Goal: Task Accomplishment & Management: Manage account settings

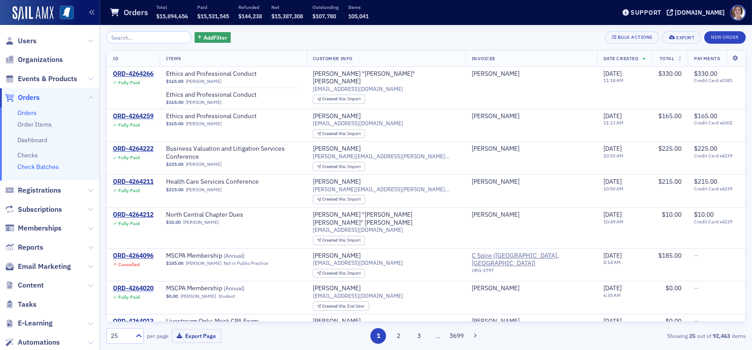
click at [43, 170] on link "Check Batches" at bounding box center [38, 167] width 42 height 8
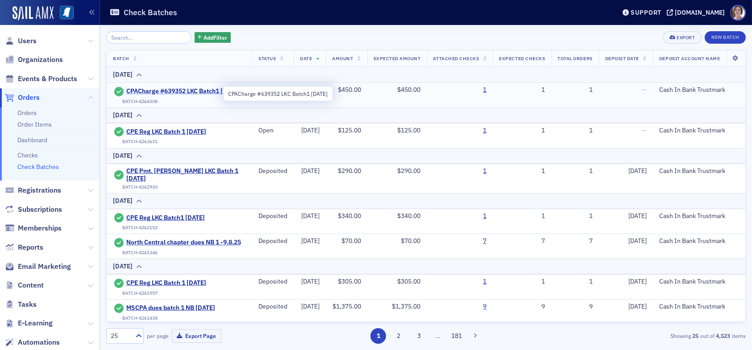
click at [191, 89] on span "CPACharge #639352 LKC Batch1 [DATE]" at bounding box center [183, 91] width 114 height 8
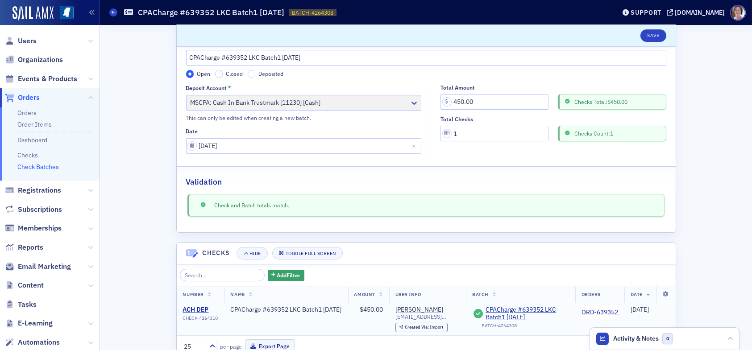
scroll to position [56, 0]
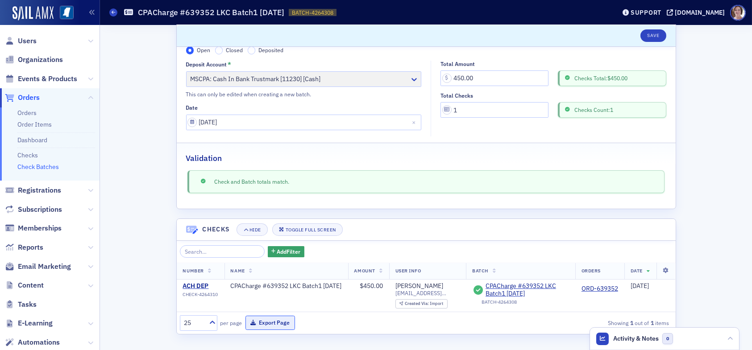
click at [279, 324] on button "Export Page" at bounding box center [270, 323] width 50 height 14
click at [49, 169] on link "Check Batches" at bounding box center [38, 167] width 42 height 8
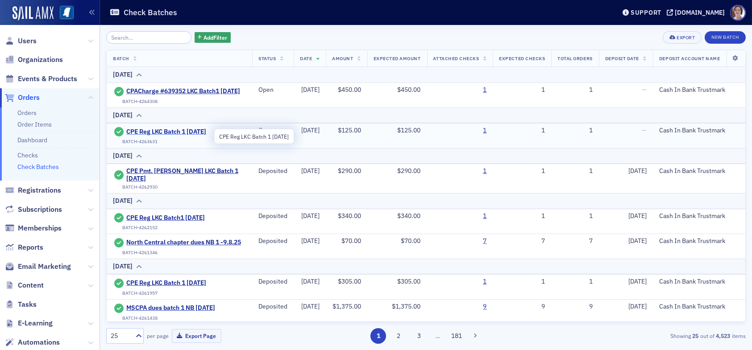
click at [195, 136] on span "CPE Reg LKC Batch 1 [DATE]" at bounding box center [166, 132] width 81 height 8
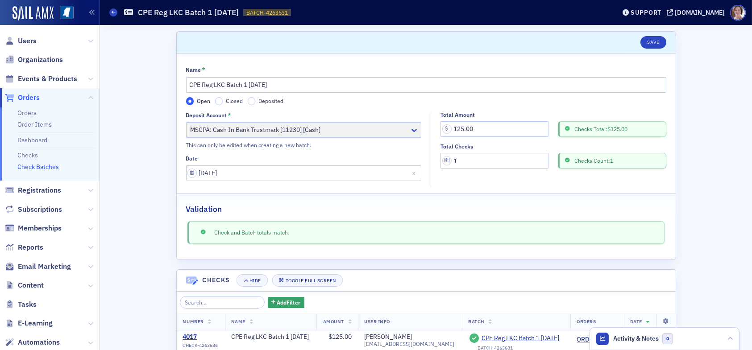
scroll to position [50, 0]
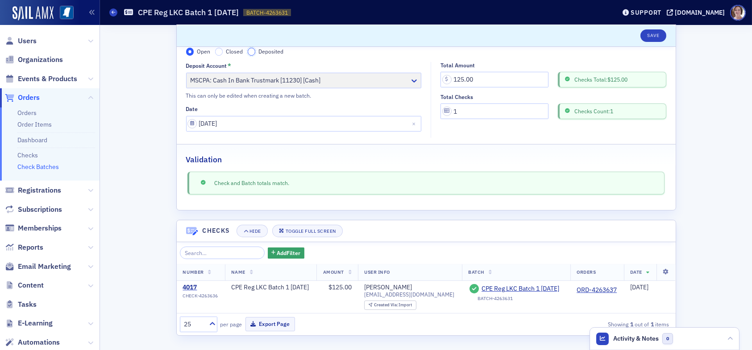
click at [251, 52] on input "Deposited" at bounding box center [252, 52] width 8 height 8
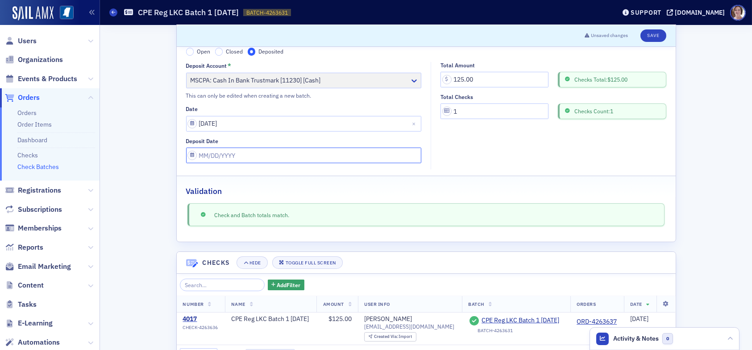
select select "8"
select select "2025"
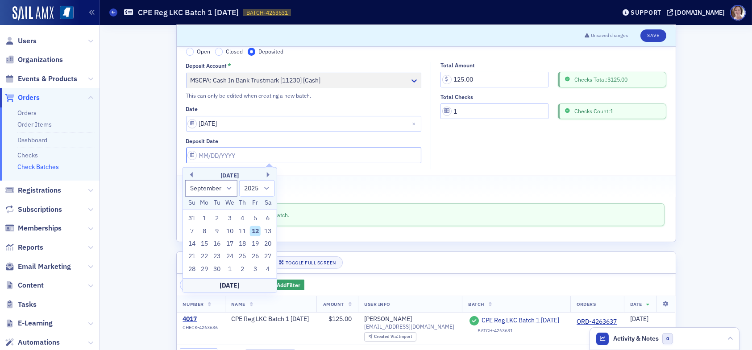
click at [241, 157] on input "Deposit Date" at bounding box center [304, 156] width 236 height 16
click at [243, 231] on div "11" at bounding box center [242, 231] width 11 height 11
type input "09/11/2025"
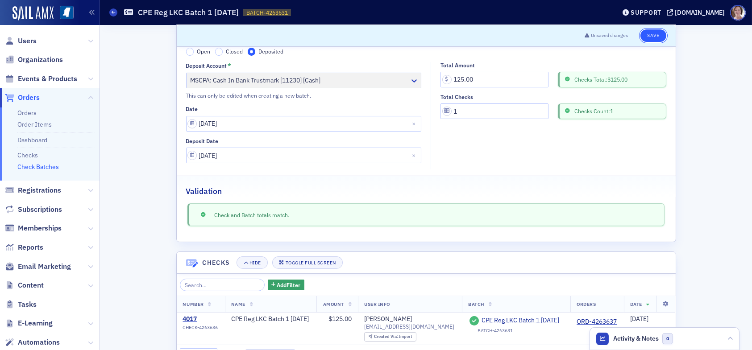
click at [656, 36] on button "Save" at bounding box center [652, 35] width 25 height 12
click at [653, 33] on button "Save" at bounding box center [652, 35] width 25 height 12
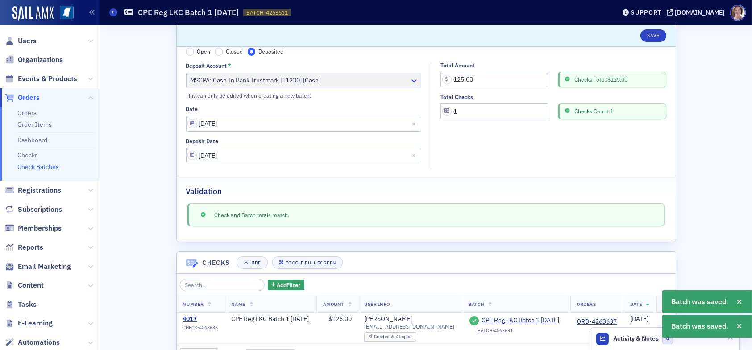
click at [52, 168] on link "Check Batches" at bounding box center [38, 167] width 42 height 8
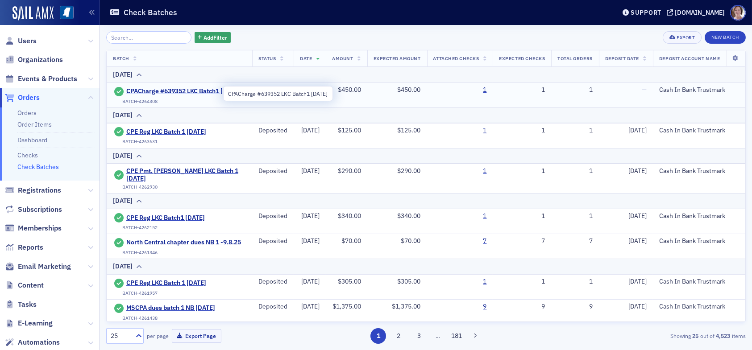
click at [184, 89] on span "CPACharge #639352 LKC Batch1 [DATE]" at bounding box center [183, 91] width 114 height 8
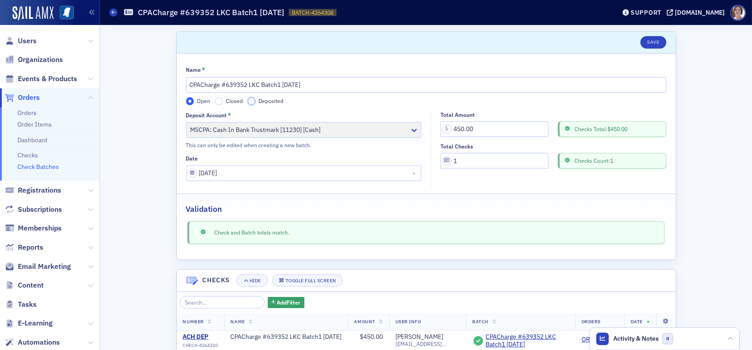
click at [248, 100] on input "Deposited" at bounding box center [252, 101] width 8 height 8
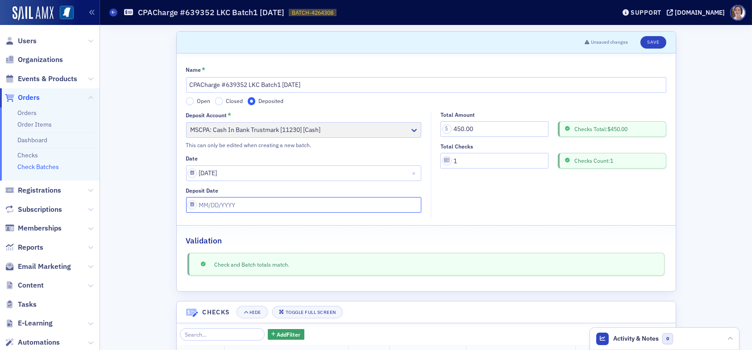
select select "8"
select select "2025"
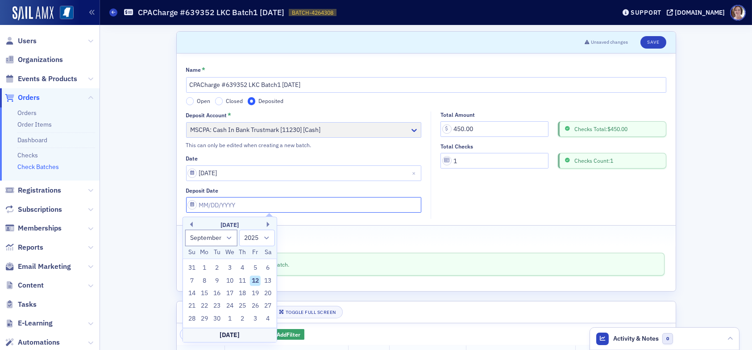
click at [241, 204] on input "Deposit Date" at bounding box center [304, 205] width 236 height 16
click at [191, 224] on button "Previous Month" at bounding box center [189, 224] width 5 height 5
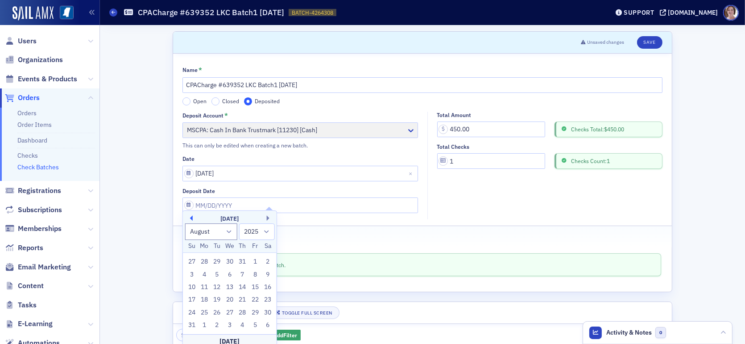
click at [191, 220] on button "Previous Month" at bounding box center [189, 217] width 5 height 5
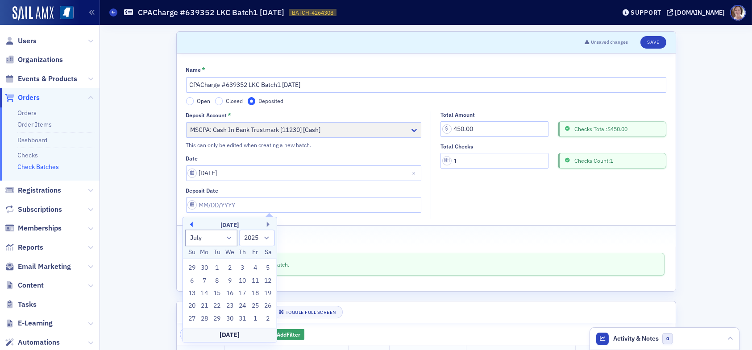
click at [191, 224] on button "Previous Month" at bounding box center [189, 224] width 5 height 5
select select "5"
click at [244, 281] on div "12" at bounding box center [242, 281] width 11 height 11
type input "[DATE]"
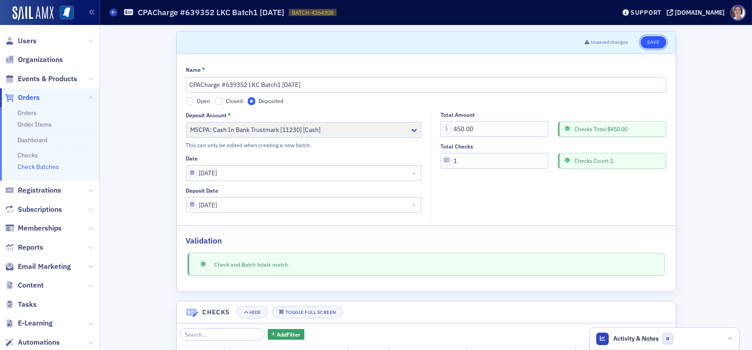
click at [648, 42] on button "Save" at bounding box center [652, 42] width 25 height 12
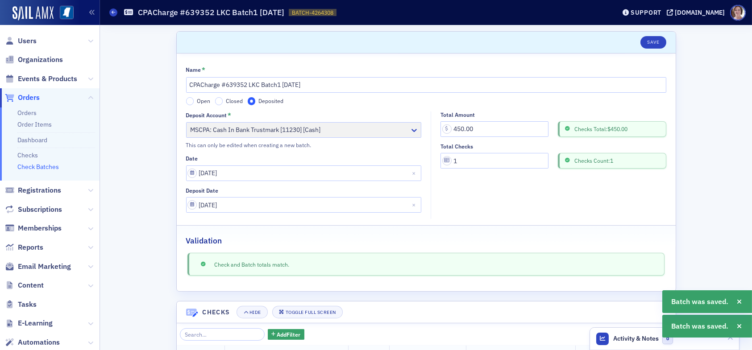
click at [48, 167] on link "Check Batches" at bounding box center [38, 167] width 42 height 8
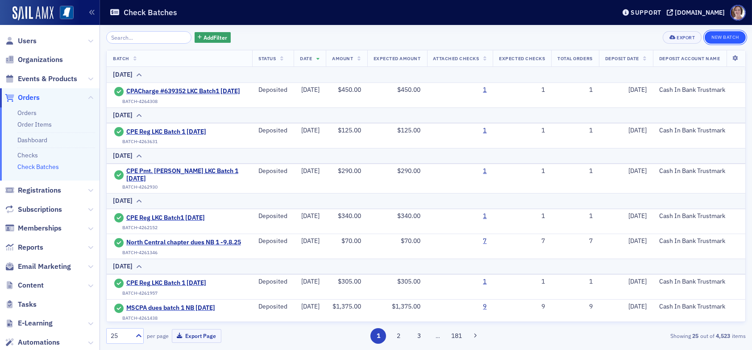
click at [722, 38] on button "New Batch" at bounding box center [725, 37] width 41 height 12
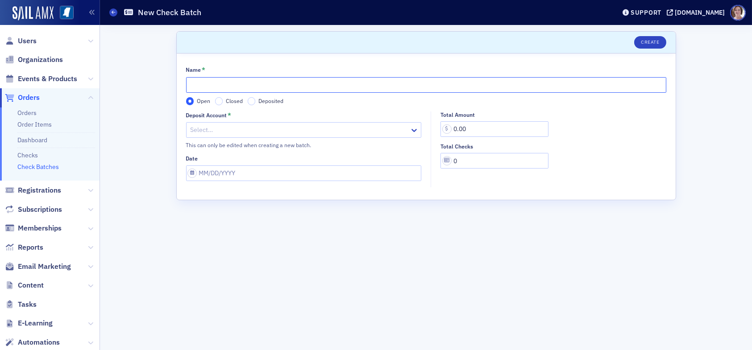
click at [263, 85] on input "Name *" at bounding box center [426, 85] width 480 height 16
type input "CPACharge #2107461 LKC Batch2 [DATE]"
click at [246, 134] on div at bounding box center [300, 130] width 220 height 11
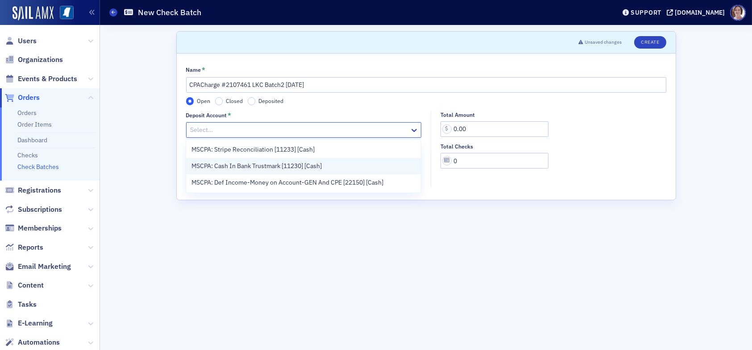
click at [248, 165] on span "MSCPA: Cash In Bank Trustmark [11230] [Cash]" at bounding box center [256, 166] width 130 height 9
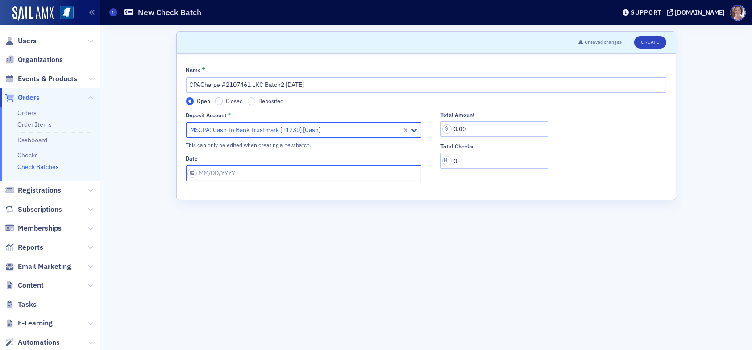
select select "8"
select select "2025"
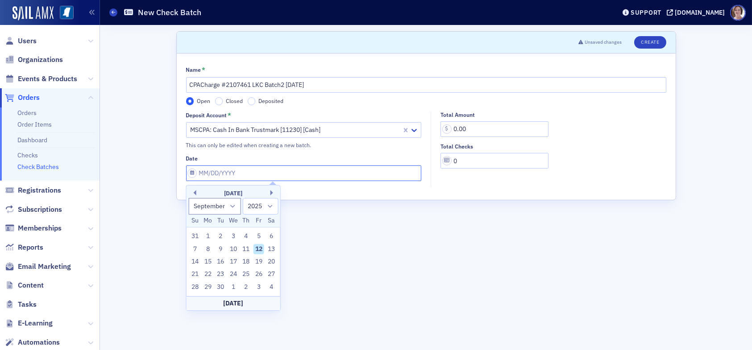
click at [298, 174] on input "Date" at bounding box center [304, 174] width 236 height 16
click at [261, 247] on div "12" at bounding box center [258, 249] width 11 height 11
type input "[DATE]"
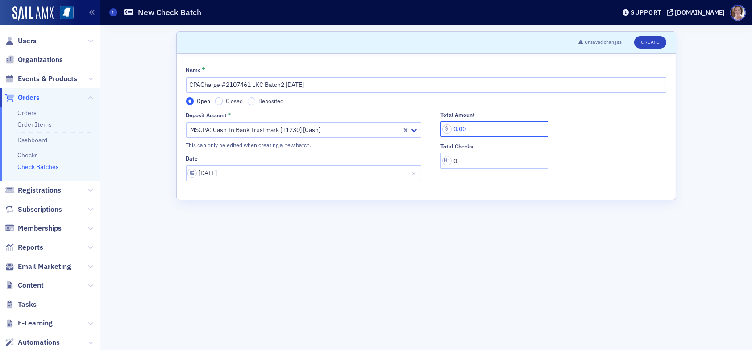
drag, startPoint x: 438, startPoint y: 129, endPoint x: 409, endPoint y: 131, distance: 29.5
click at [409, 131] on div "Deposit Account * MSCPA: Cash In Bank Trustmark [11230] [Cash] This can only be…" at bounding box center [426, 150] width 480 height 76
type input "450.00"
drag, startPoint x: 461, startPoint y: 158, endPoint x: 452, endPoint y: 162, distance: 9.8
click at [452, 162] on input "0" at bounding box center [494, 161] width 108 height 16
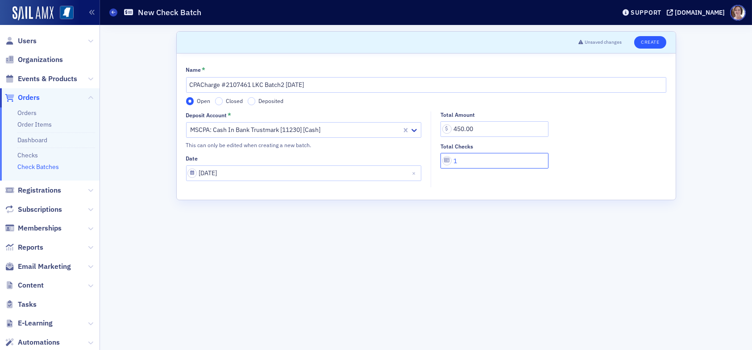
type input "1"
click at [651, 42] on button "Create" at bounding box center [650, 42] width 32 height 12
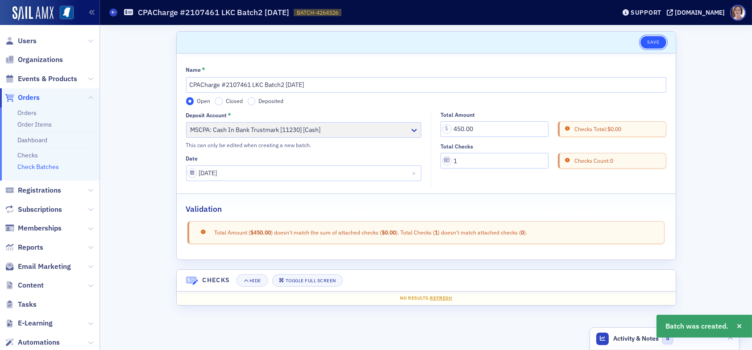
click at [656, 40] on button "Save" at bounding box center [652, 42] width 25 height 12
click at [30, 155] on link "Checks" at bounding box center [27, 155] width 21 height 8
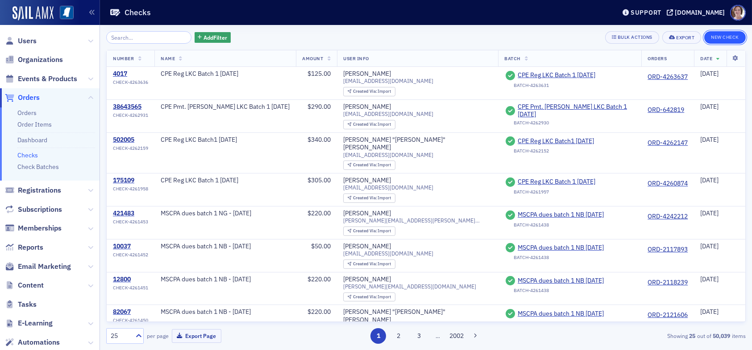
click at [724, 38] on button "New Check" at bounding box center [725, 37] width 42 height 12
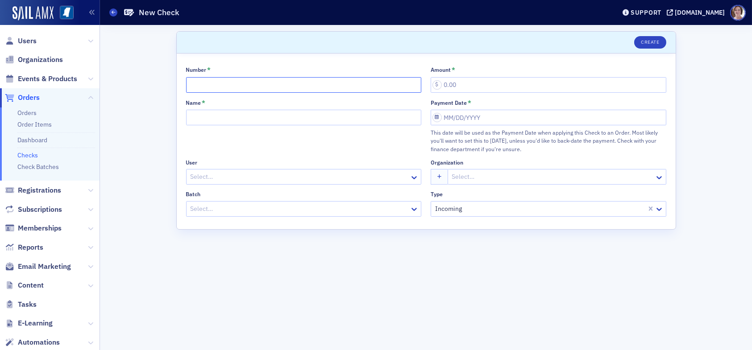
click at [234, 85] on input "Number *" at bounding box center [304, 85] width 236 height 16
type input "ACH DEP"
type input "450.00"
select select "8"
select select "2025"
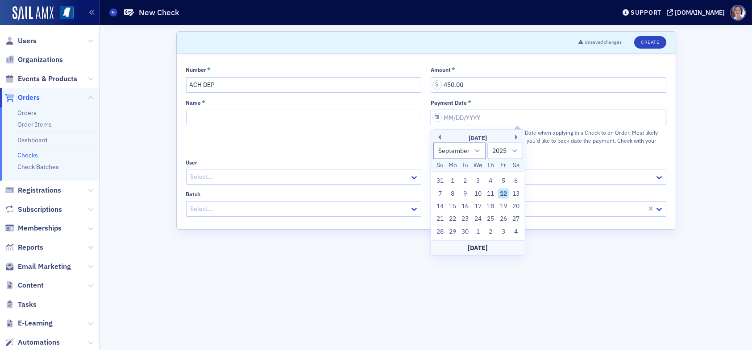
click at [493, 118] on input "Payment Date *" at bounding box center [549, 118] width 236 height 16
click at [504, 193] on div "12" at bounding box center [503, 193] width 11 height 11
type input "[DATE]"
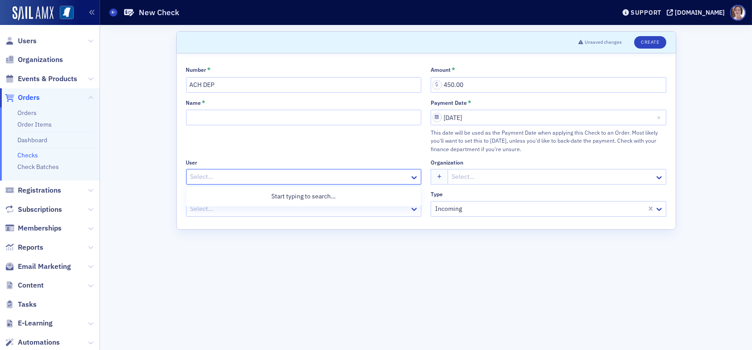
click at [288, 179] on div at bounding box center [300, 176] width 220 height 11
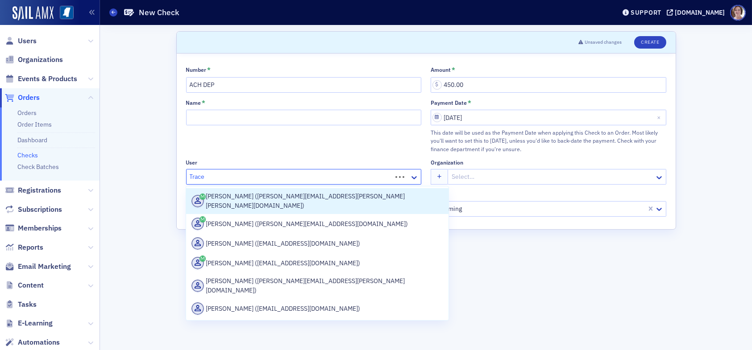
type input "Tracey"
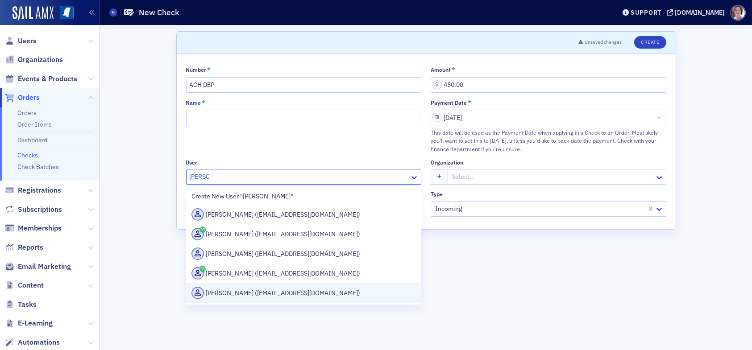
click at [275, 298] on div "[PERSON_NAME] ([EMAIL_ADDRESS][DOMAIN_NAME])" at bounding box center [303, 293] width 224 height 12
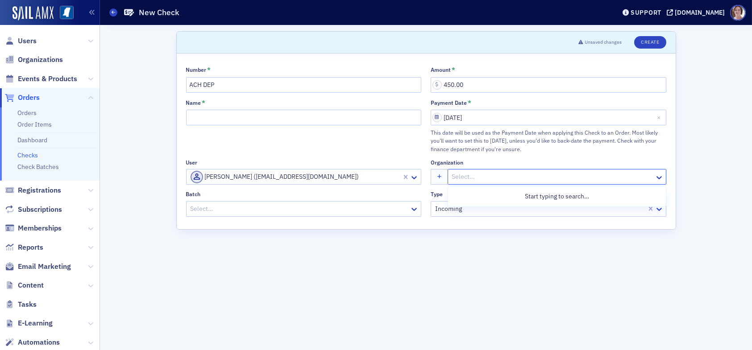
click at [465, 175] on div at bounding box center [552, 176] width 203 height 11
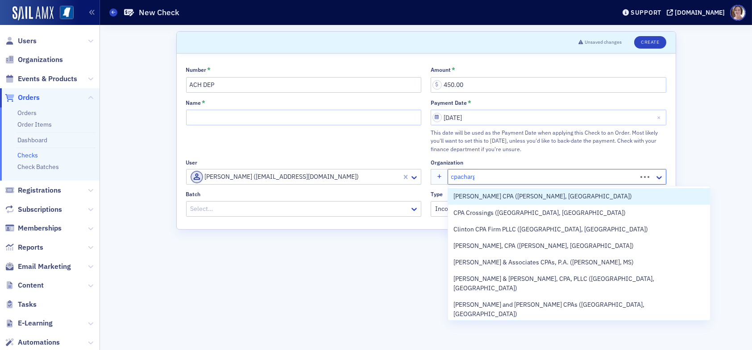
type input "cpacharge"
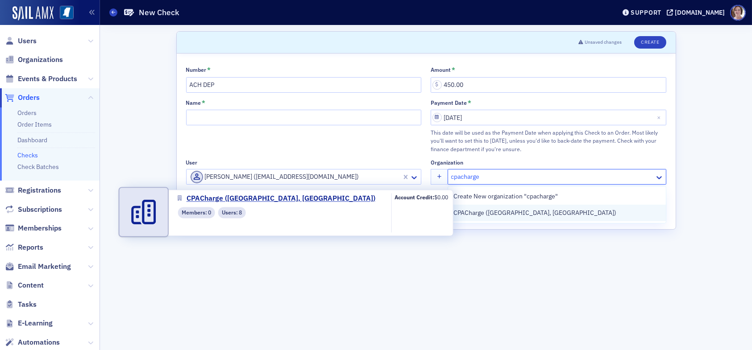
click at [490, 214] on span "CPACharge ([GEOGRAPHIC_DATA], [GEOGRAPHIC_DATA])" at bounding box center [534, 212] width 163 height 9
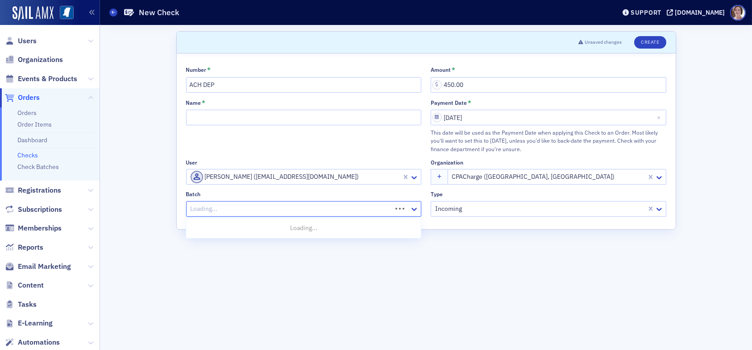
click at [310, 208] on div at bounding box center [291, 209] width 202 height 11
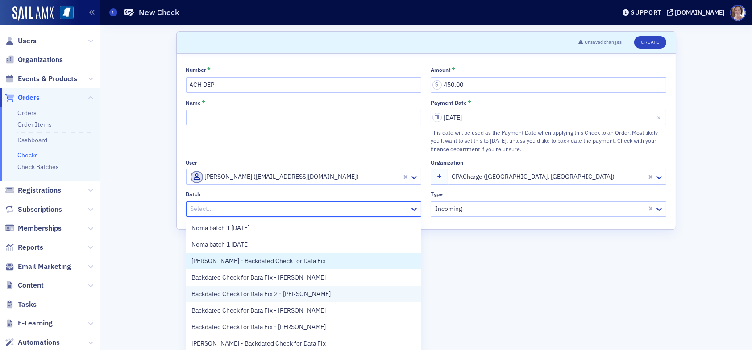
scroll to position [18, 0]
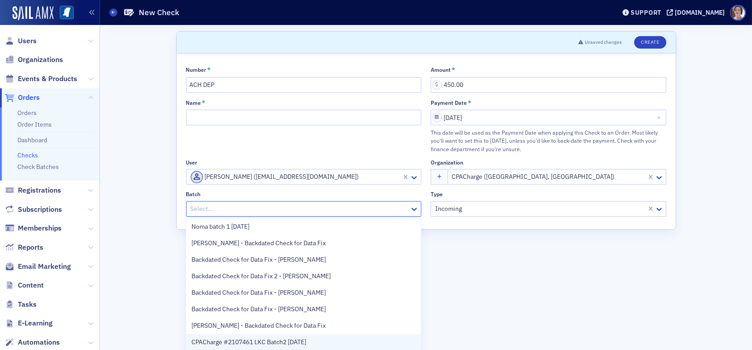
click at [321, 341] on div "CPACharge #2107461 LKC Batch2 [DATE]" at bounding box center [303, 342] width 224 height 9
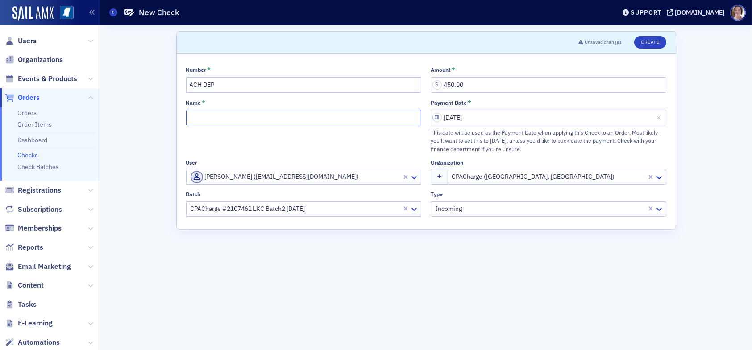
click at [237, 115] on input "Name *" at bounding box center [304, 118] width 236 height 16
type input "CPACharge #2107461 LKC Batch2 [DATE]"
click at [653, 42] on button "Create" at bounding box center [650, 42] width 32 height 12
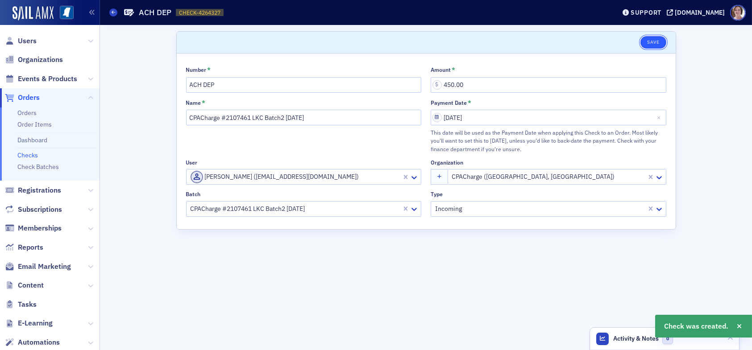
click at [653, 42] on button "Save" at bounding box center [652, 42] width 25 height 12
click at [32, 153] on link "Checks" at bounding box center [27, 155] width 21 height 8
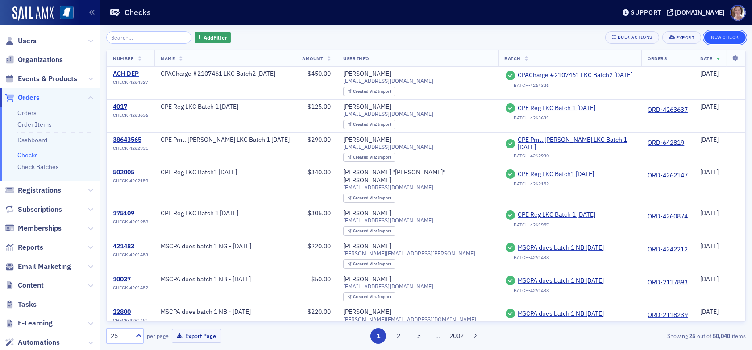
click at [723, 36] on button "New Check" at bounding box center [725, 37] width 42 height 12
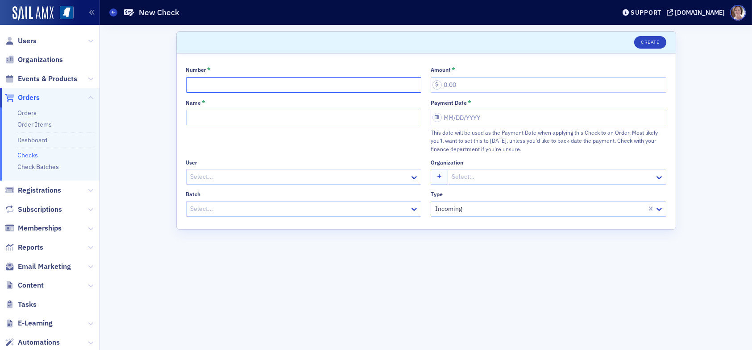
click at [374, 82] on input "Number *" at bounding box center [304, 85] width 236 height 16
type input "ACH DEP"
type input "450.00"
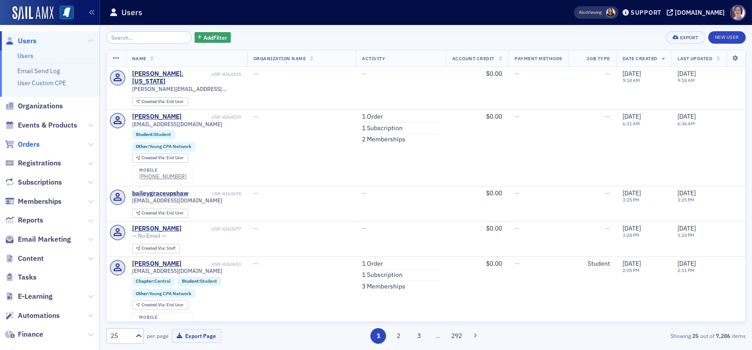
click at [29, 145] on span "Orders" at bounding box center [29, 145] width 22 height 10
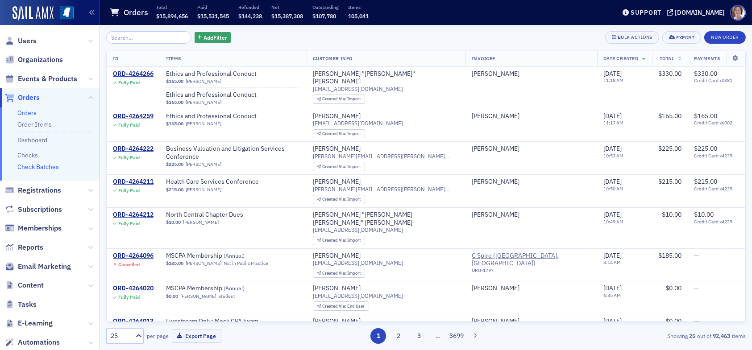
click at [45, 166] on link "Check Batches" at bounding box center [38, 167] width 42 height 8
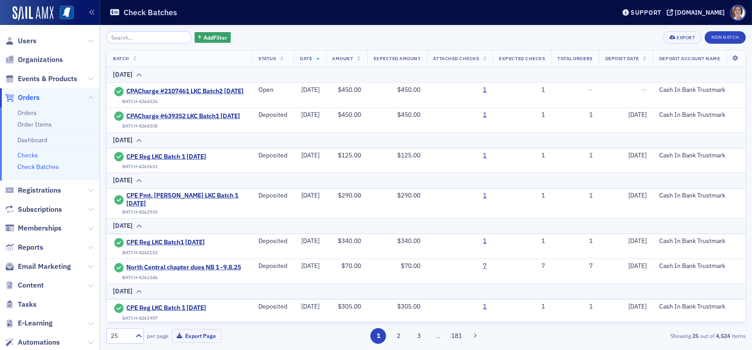
click at [25, 155] on link "Checks" at bounding box center [27, 155] width 21 height 8
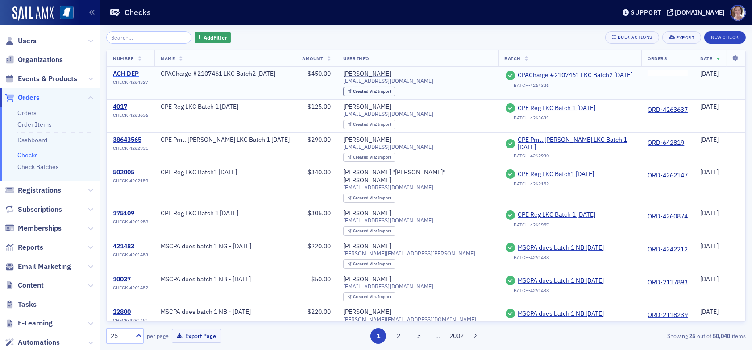
click at [125, 72] on div "ACH DEP" at bounding box center [130, 74] width 35 height 8
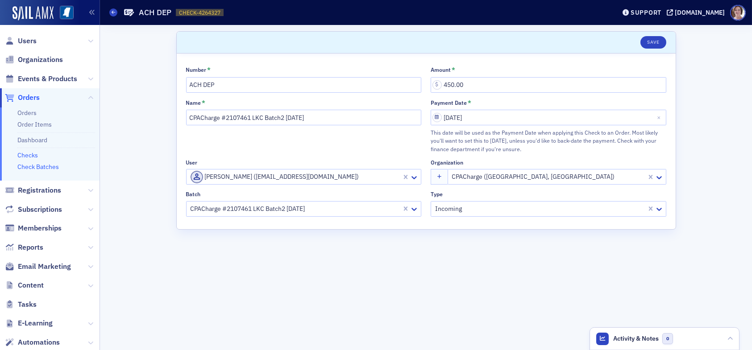
click at [41, 166] on link "Check Batches" at bounding box center [38, 167] width 42 height 8
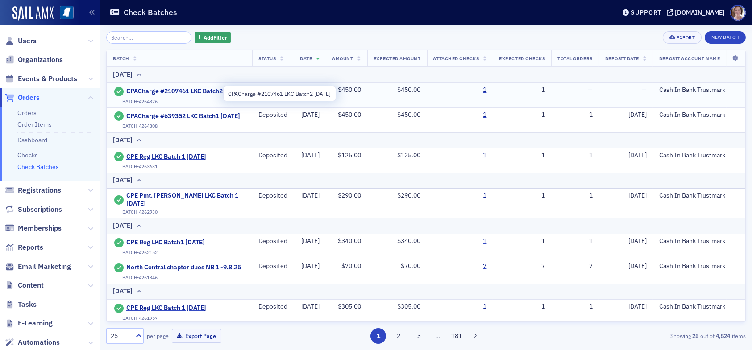
click at [160, 90] on span "CPACharge #2107461 LKC Batch2 [DATE]" at bounding box center [184, 91] width 117 height 8
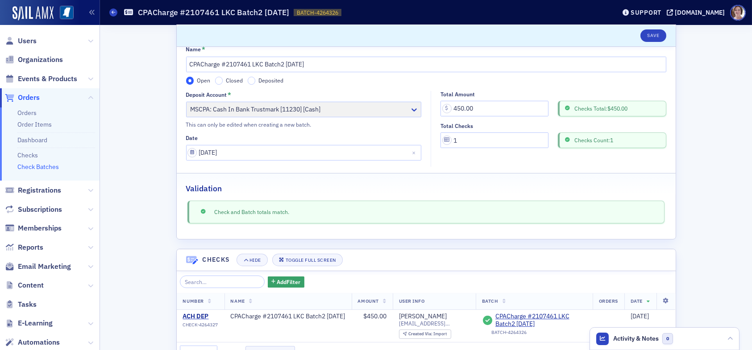
scroll to position [5, 0]
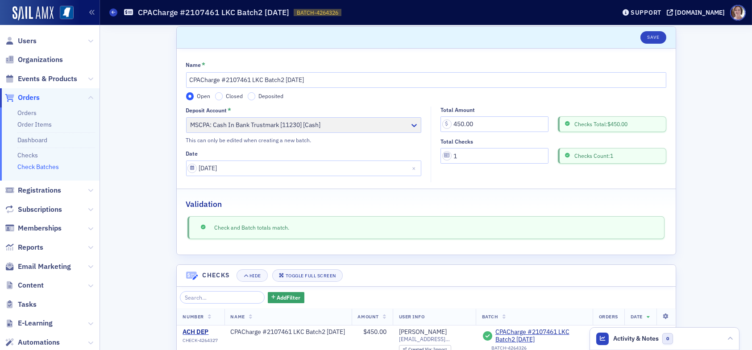
click at [32, 166] on link "Check Batches" at bounding box center [38, 167] width 42 height 8
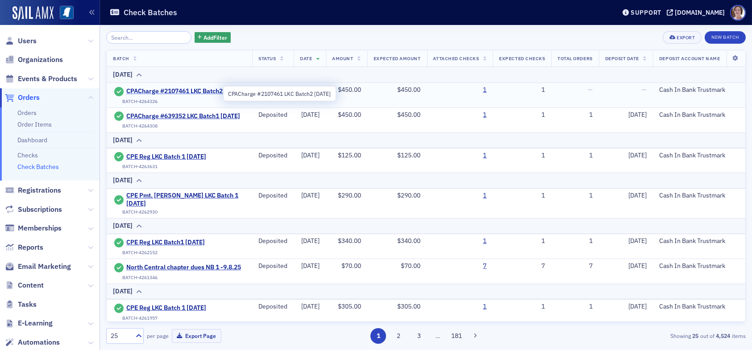
click at [172, 93] on span "CPACharge #2107461 LKC Batch2 [DATE]" at bounding box center [184, 91] width 117 height 8
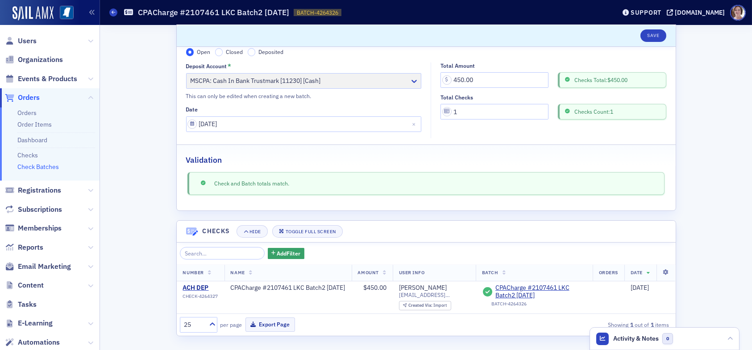
scroll to position [50, 0]
click at [26, 154] on link "Checks" at bounding box center [27, 155] width 21 height 8
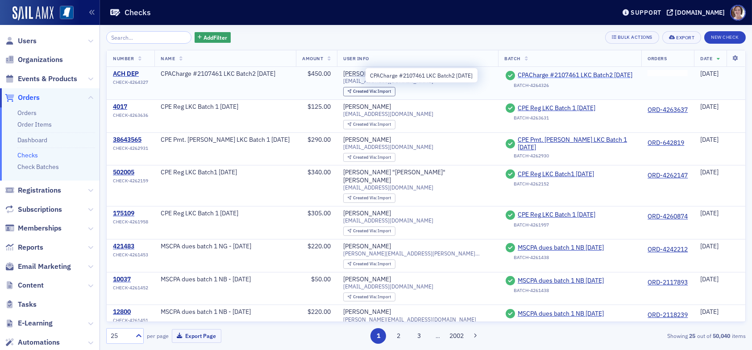
click at [534, 79] on span "CPACharge #2107461 LKC Batch2 [DATE]" at bounding box center [575, 75] width 115 height 8
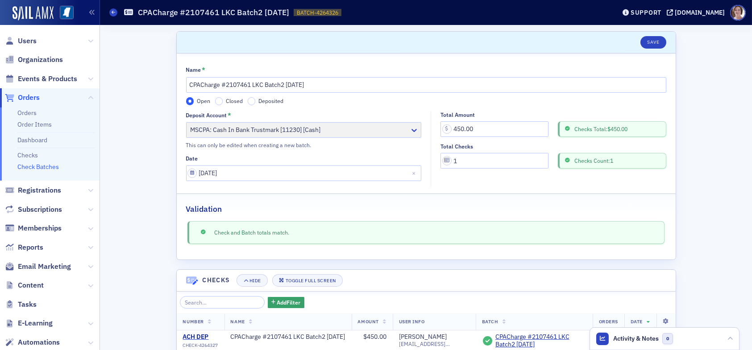
click at [42, 166] on link "Check Batches" at bounding box center [38, 167] width 42 height 8
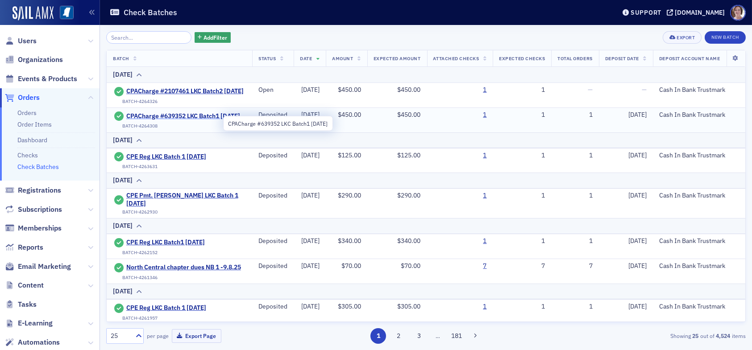
click at [178, 118] on span "CPACharge #639352 LKC Batch1 [DATE]" at bounding box center [183, 116] width 114 height 8
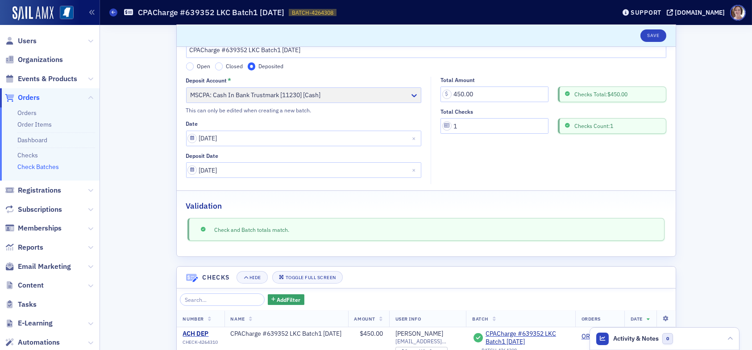
scroll to position [88, 0]
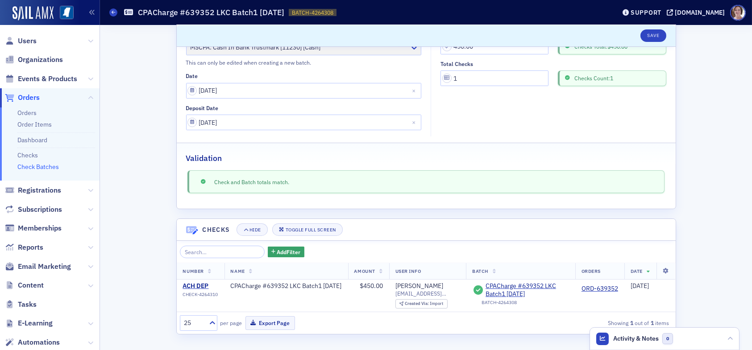
click at [46, 164] on link "Check Batches" at bounding box center [38, 167] width 42 height 8
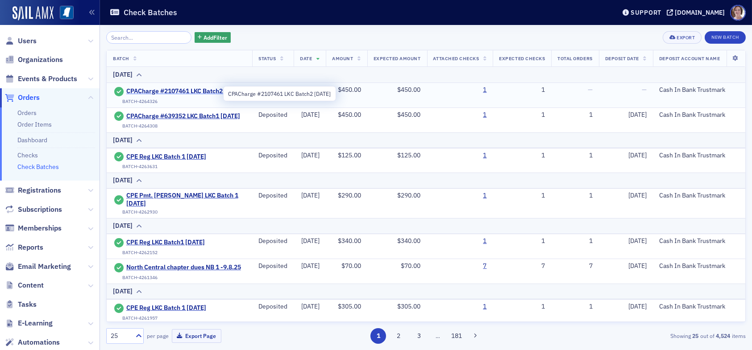
drag, startPoint x: 163, startPoint y: 89, endPoint x: 145, endPoint y: 96, distance: 18.9
click at [145, 96] on span "CPACharge #2107461 LKC Batch2 [DATE]" at bounding box center [184, 91] width 117 height 8
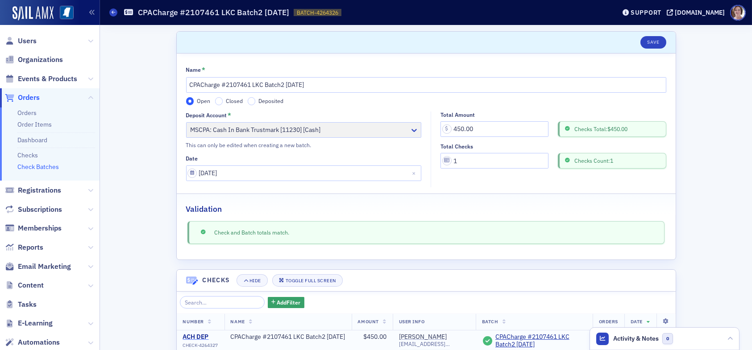
click at [197, 338] on div "ACH DEP" at bounding box center [200, 337] width 35 height 8
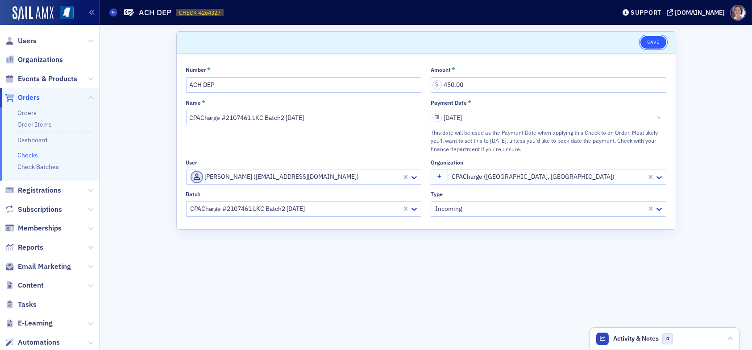
click at [657, 42] on button "Save" at bounding box center [652, 42] width 25 height 12
click at [36, 168] on link "Check Batches" at bounding box center [38, 167] width 42 height 8
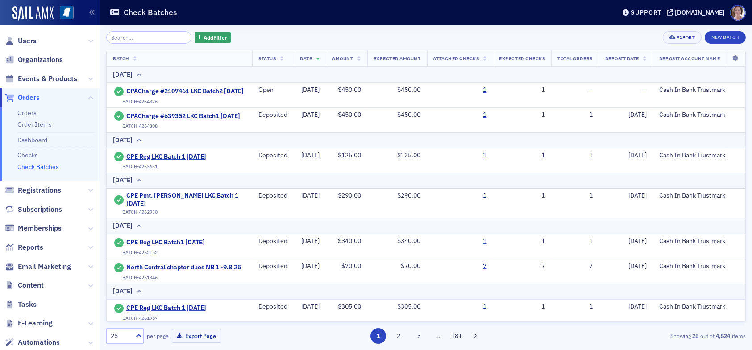
click at [26, 97] on span "Orders" at bounding box center [29, 98] width 22 height 10
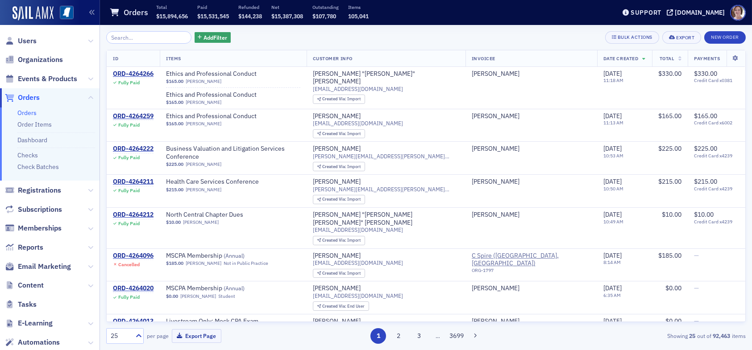
click at [137, 37] on input "search" at bounding box center [148, 37] width 85 height 12
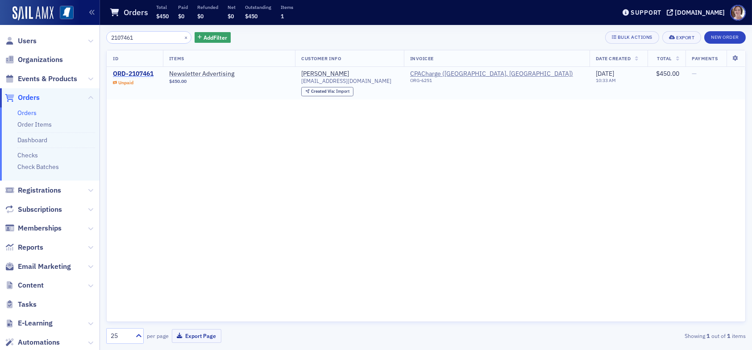
type input "2107461"
click at [140, 75] on div "ORD-2107461" at bounding box center [133, 74] width 41 height 8
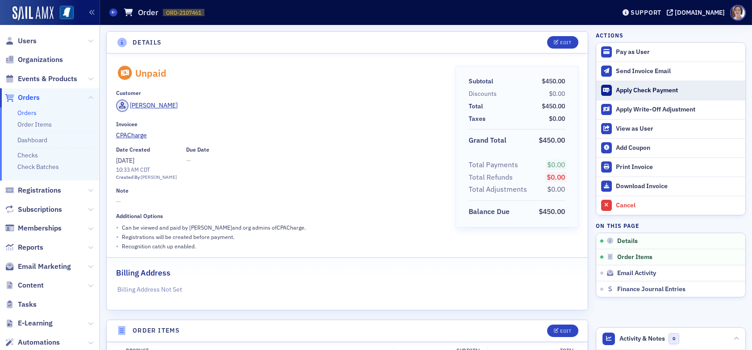
click at [636, 89] on div "Apply Check Payment" at bounding box center [678, 91] width 125 height 8
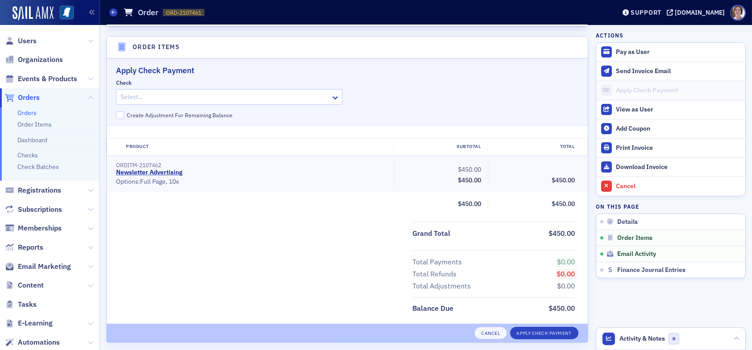
scroll to position [290, 0]
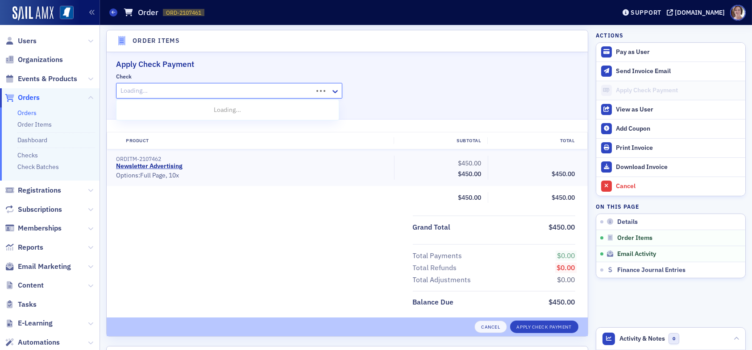
click at [243, 90] on div at bounding box center [216, 90] width 192 height 11
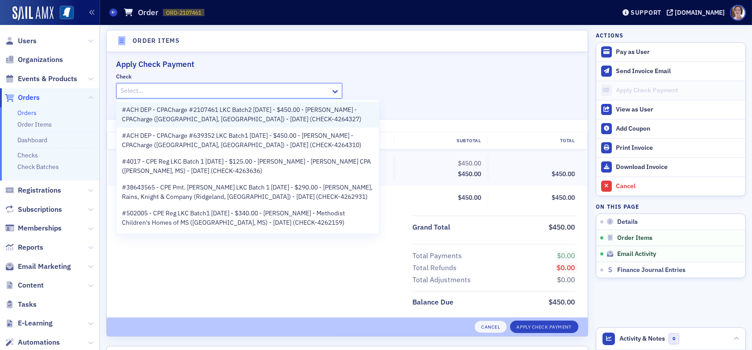
click at [255, 115] on span "#ACH DEP - CPACharge #2107461 LKC Batch2 [DATE] - $450.00 - [PERSON_NAME] - CPA…" at bounding box center [248, 114] width 252 height 19
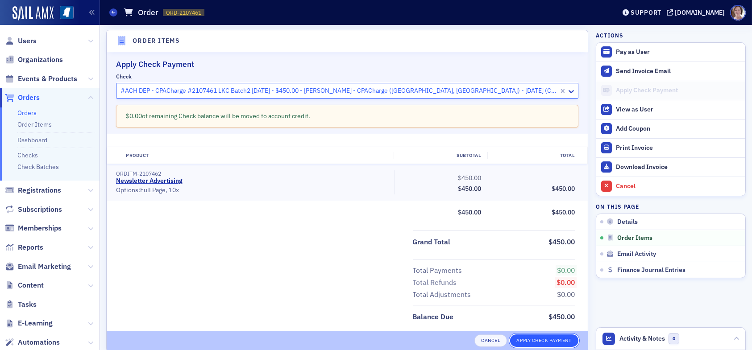
click at [534, 341] on button "Apply Check Payment" at bounding box center [544, 341] width 68 height 12
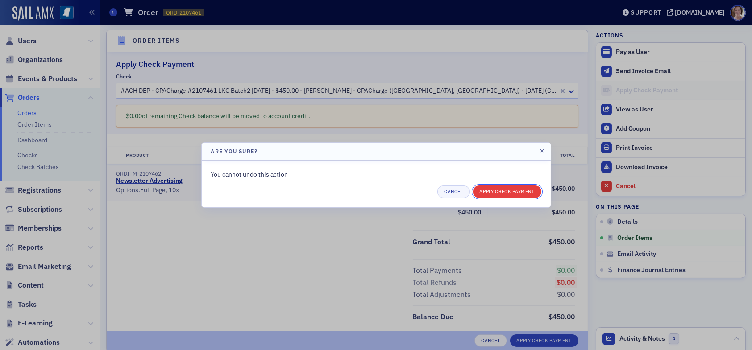
click at [504, 188] on button "Apply Check Payment" at bounding box center [507, 192] width 68 height 12
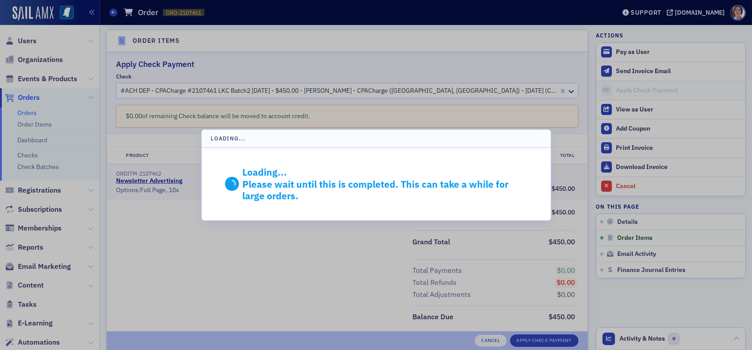
scroll to position [270, 0]
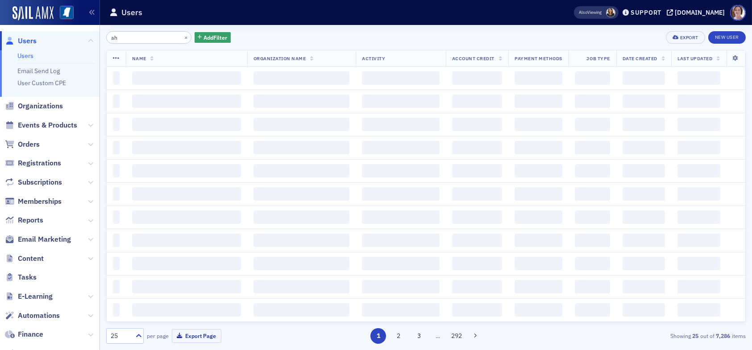
type input "a"
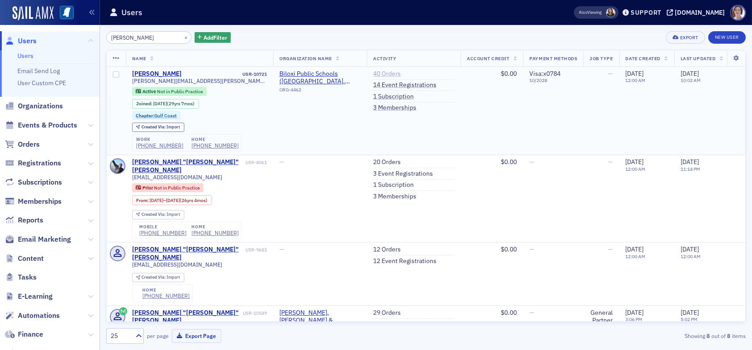
type input "[PERSON_NAME]"
click at [386, 72] on link "40 Orders" at bounding box center [387, 74] width 28 height 8
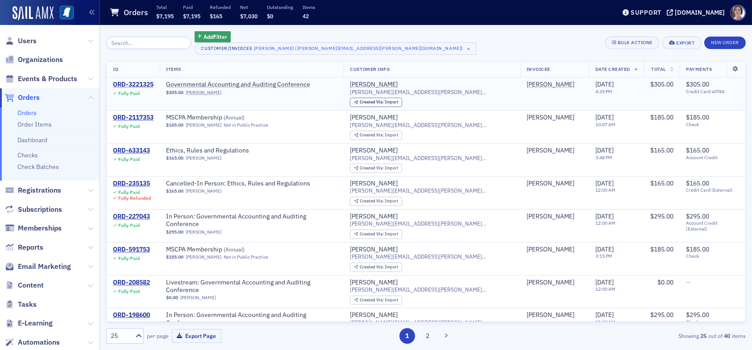
click at [139, 86] on div "ORD-3221325" at bounding box center [133, 85] width 41 height 8
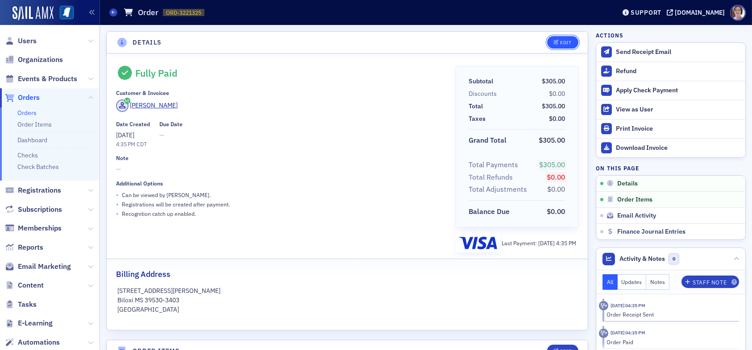
click at [561, 41] on div "Edit" at bounding box center [565, 42] width 11 height 5
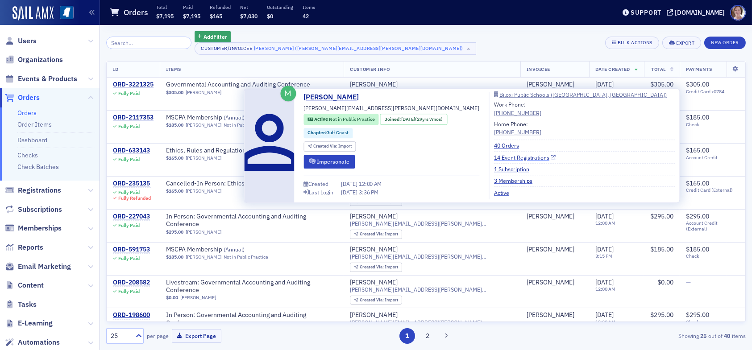
click at [502, 154] on link "14 Event Registrations" at bounding box center [525, 158] width 62 height 8
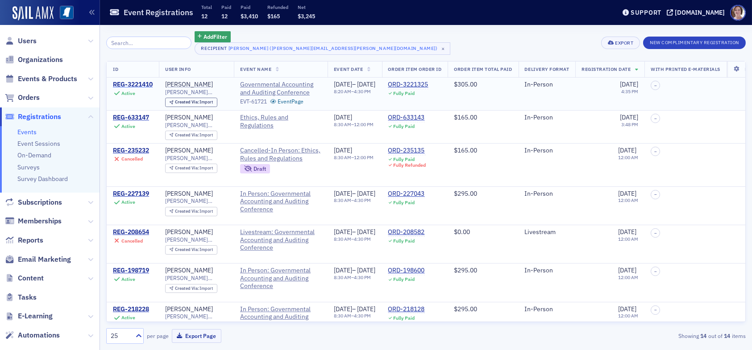
click at [141, 83] on div "REG-3221410" at bounding box center [133, 85] width 40 height 8
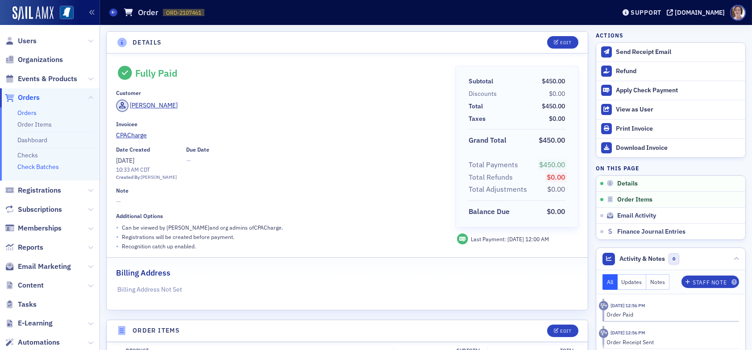
click at [48, 167] on link "Check Batches" at bounding box center [38, 167] width 42 height 8
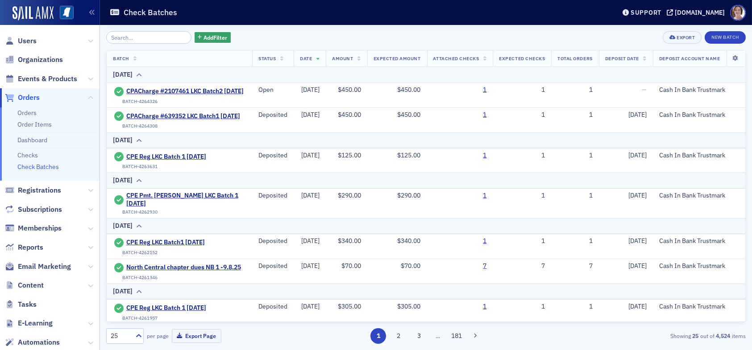
click at [33, 99] on span "Orders" at bounding box center [29, 98] width 22 height 10
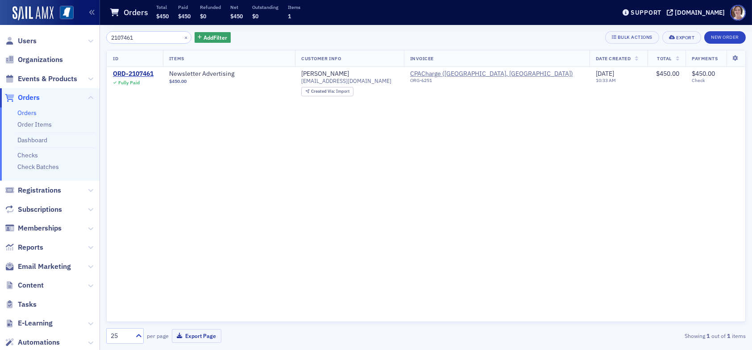
click at [33, 100] on span "Orders" at bounding box center [29, 98] width 22 height 10
click at [48, 167] on link "Check Batches" at bounding box center [38, 167] width 42 height 8
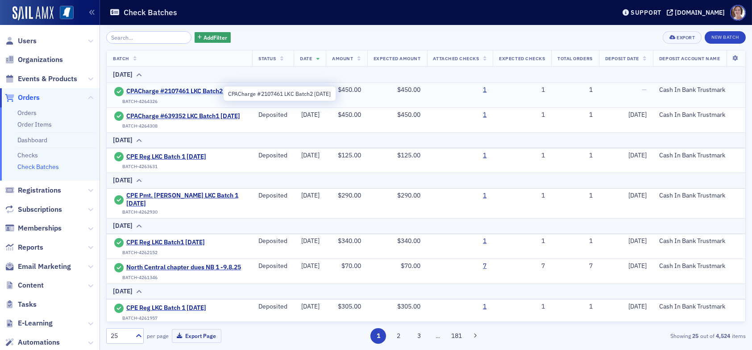
click at [162, 93] on span "CPACharge #2107461 LKC Batch2 [DATE]" at bounding box center [184, 91] width 117 height 8
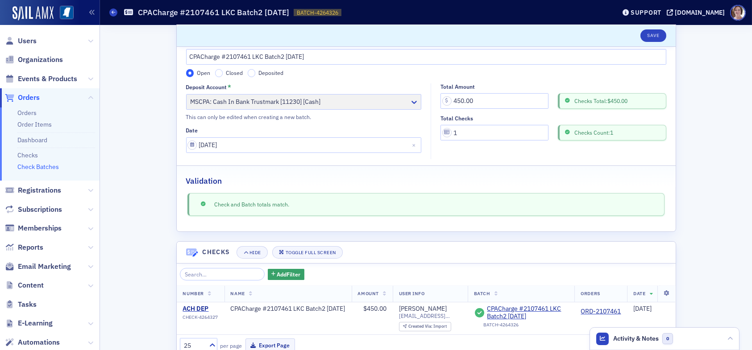
scroll to position [56, 0]
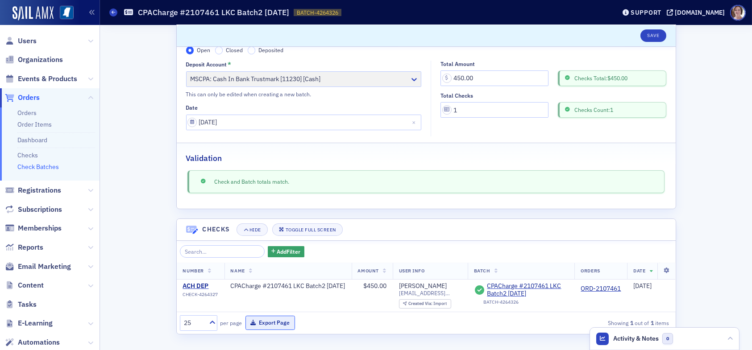
click at [270, 321] on button "Export Page" at bounding box center [270, 323] width 50 height 14
click at [32, 96] on span "Orders" at bounding box center [29, 98] width 22 height 10
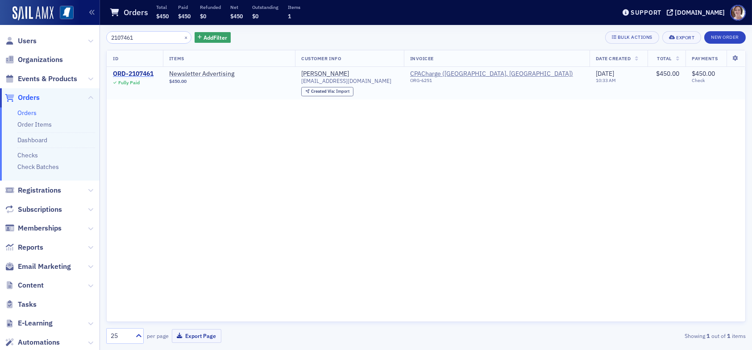
click at [135, 72] on div "ORD-2107461" at bounding box center [133, 74] width 41 height 8
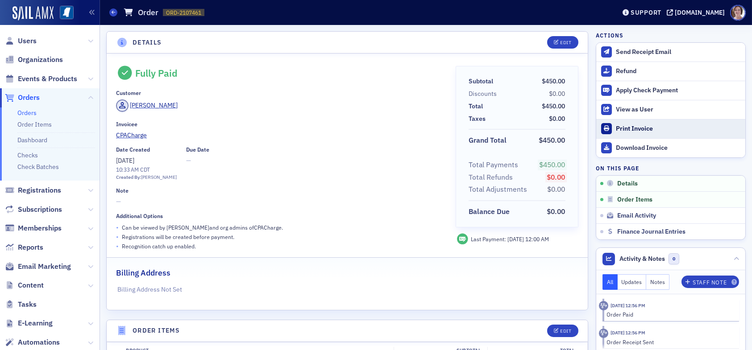
click at [630, 127] on div "Print Invoice" at bounding box center [678, 129] width 125 height 8
click at [22, 41] on span "Users" at bounding box center [27, 41] width 19 height 10
